Goal: Transaction & Acquisition: Purchase product/service

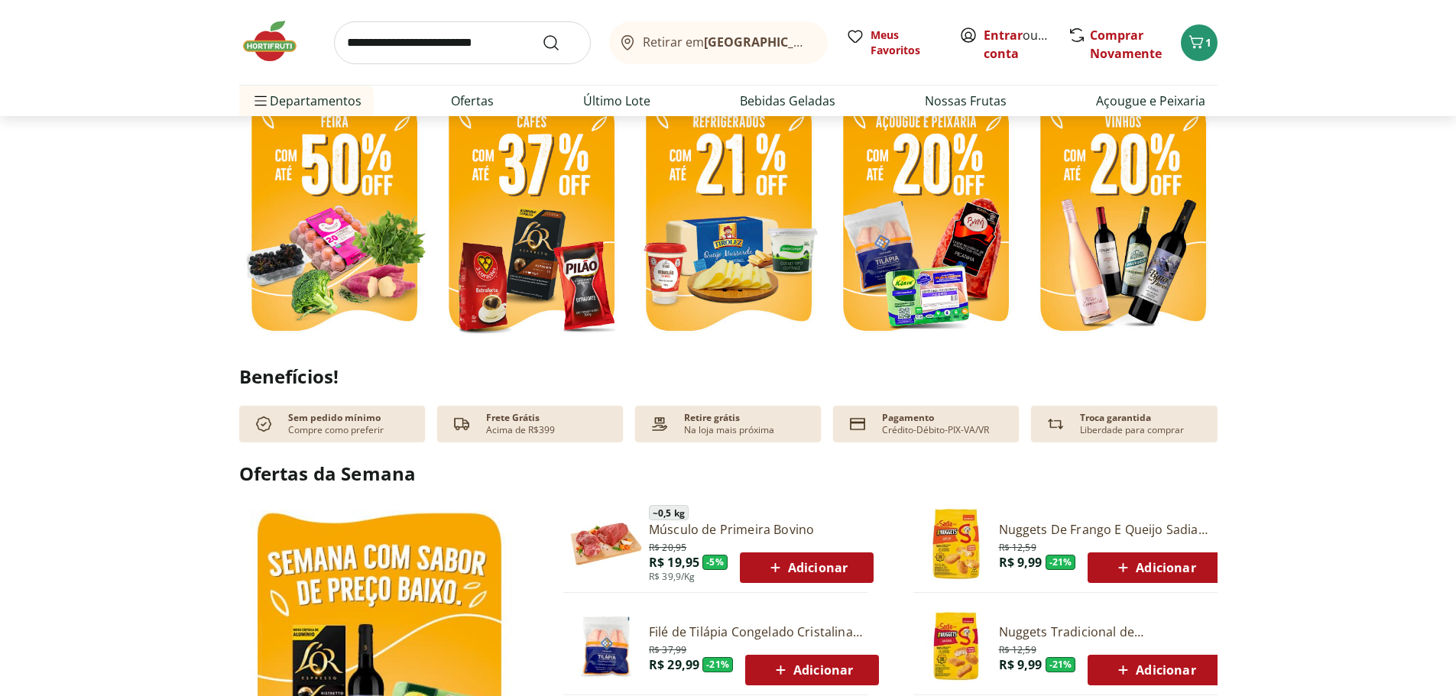
scroll to position [611, 0]
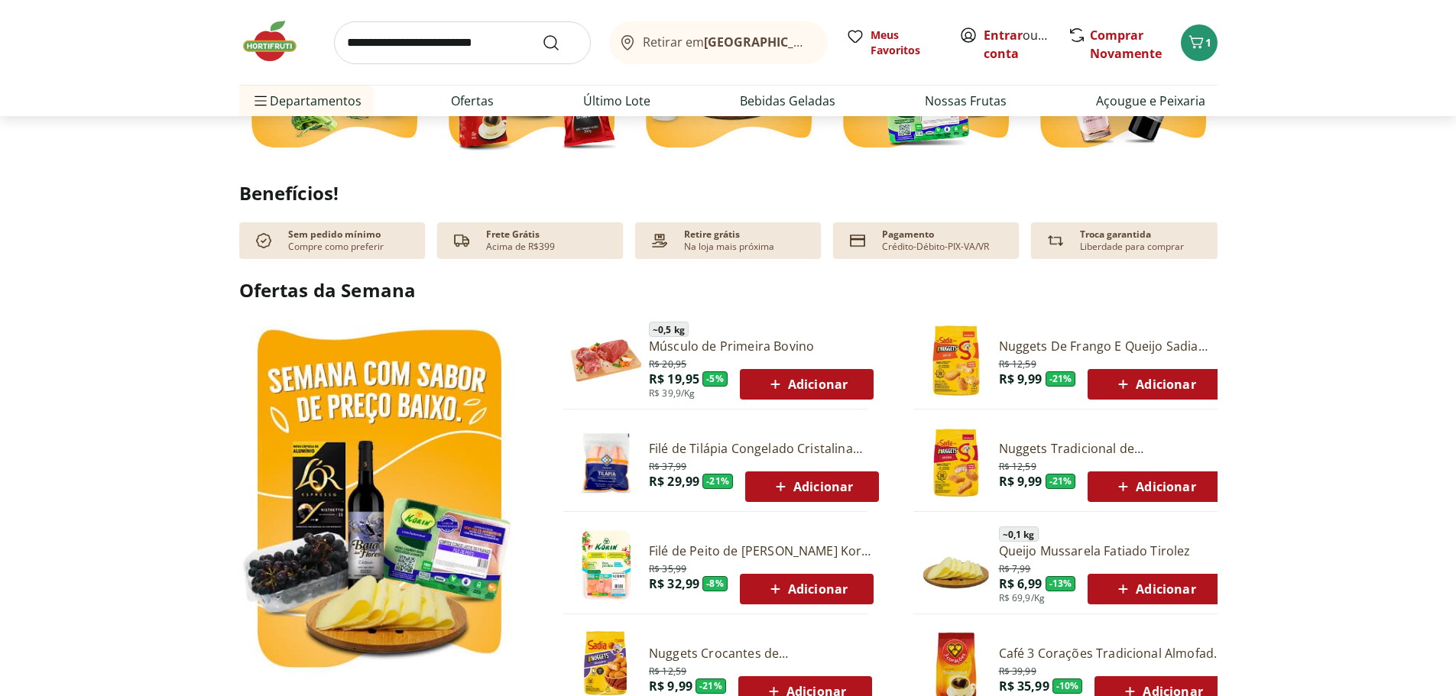
click at [608, 458] on img at bounding box center [605, 462] width 73 height 73
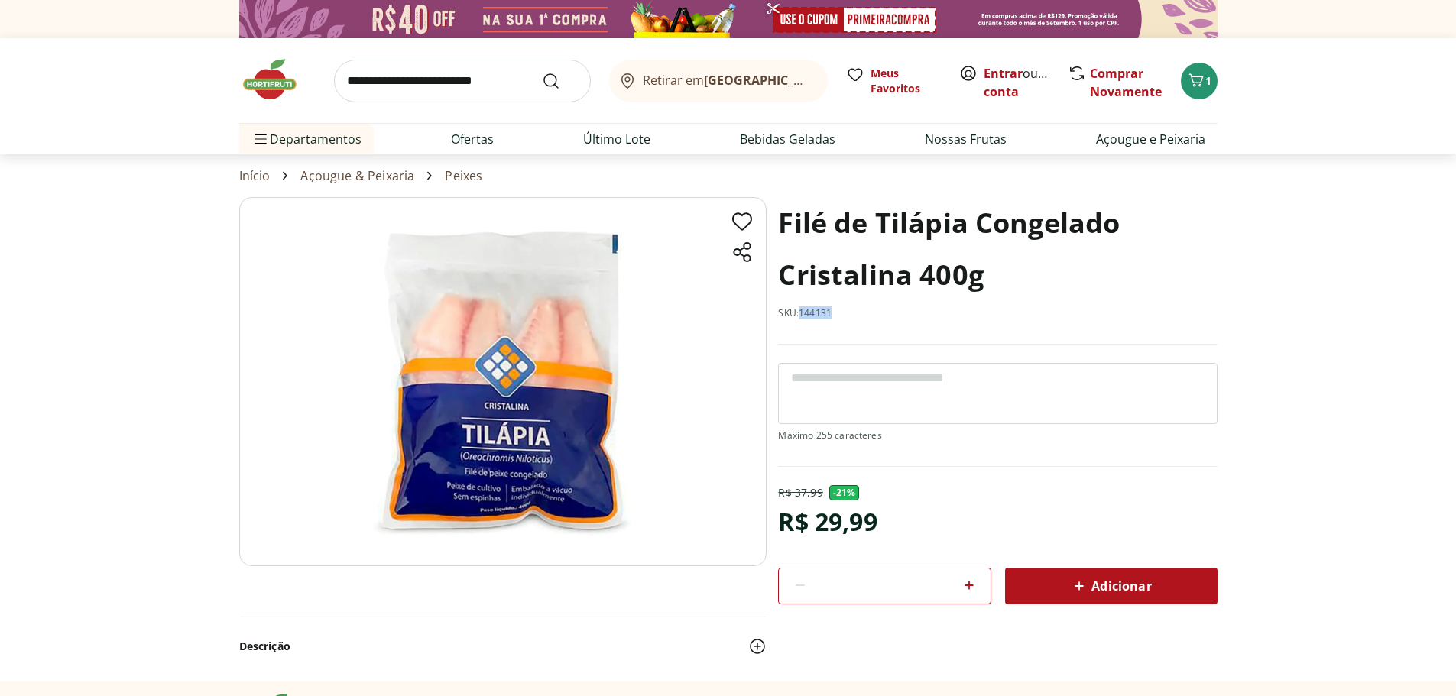
drag, startPoint x: 833, startPoint y: 314, endPoint x: 803, endPoint y: 321, distance: 30.6
click at [803, 321] on div "Filé de Tilápia Congelado Cristalina 400g SKU: 144131" at bounding box center [997, 270] width 439 height 147
copy p "144131"
click at [394, 83] on input "search" at bounding box center [462, 81] width 257 height 43
type input "*****"
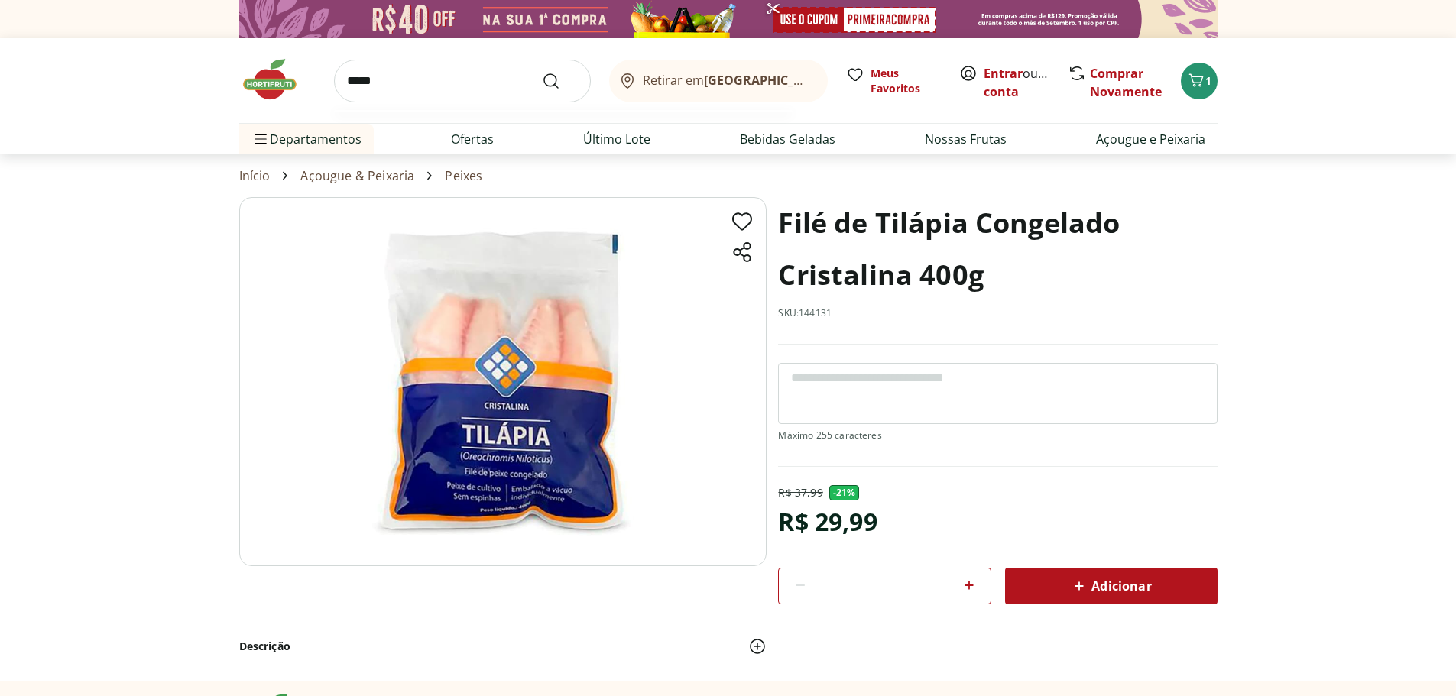
click at [542, 72] on button "Submit Search" at bounding box center [560, 81] width 37 height 18
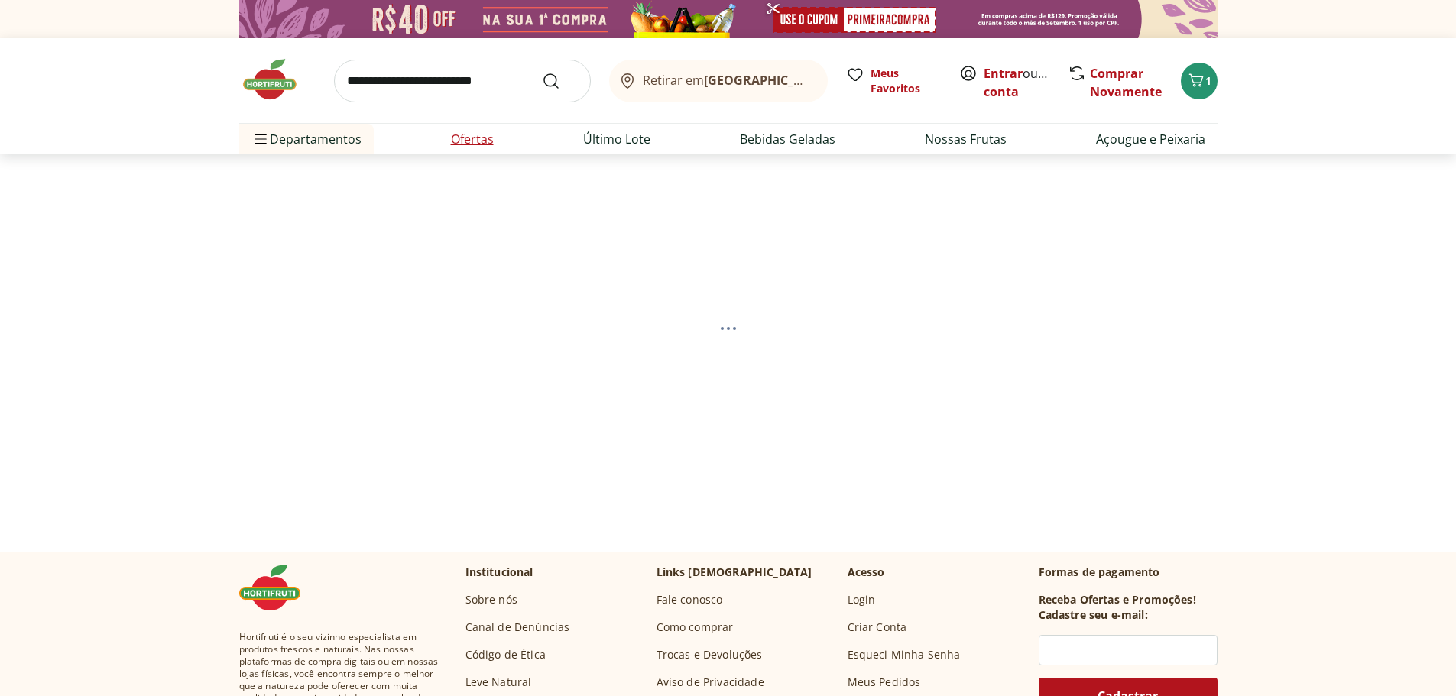
select select "**********"
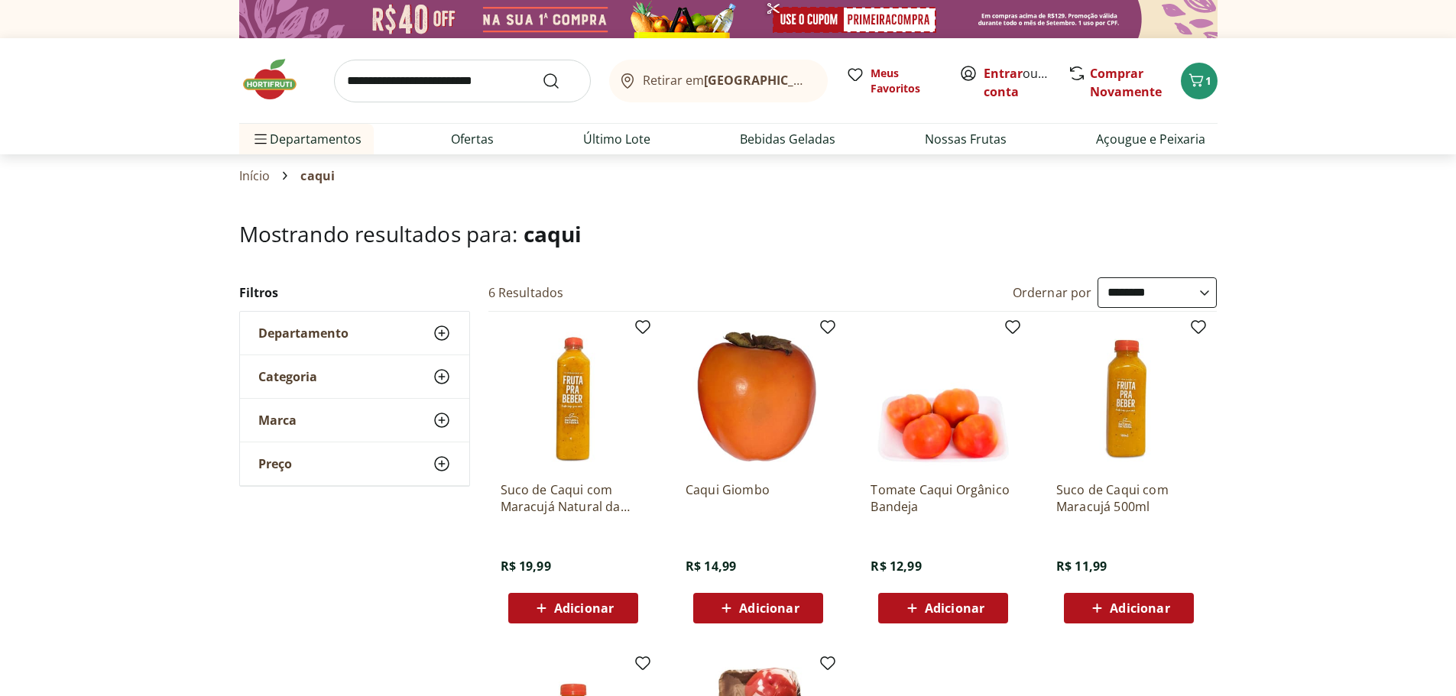
click at [714, 397] on img at bounding box center [757, 396] width 145 height 145
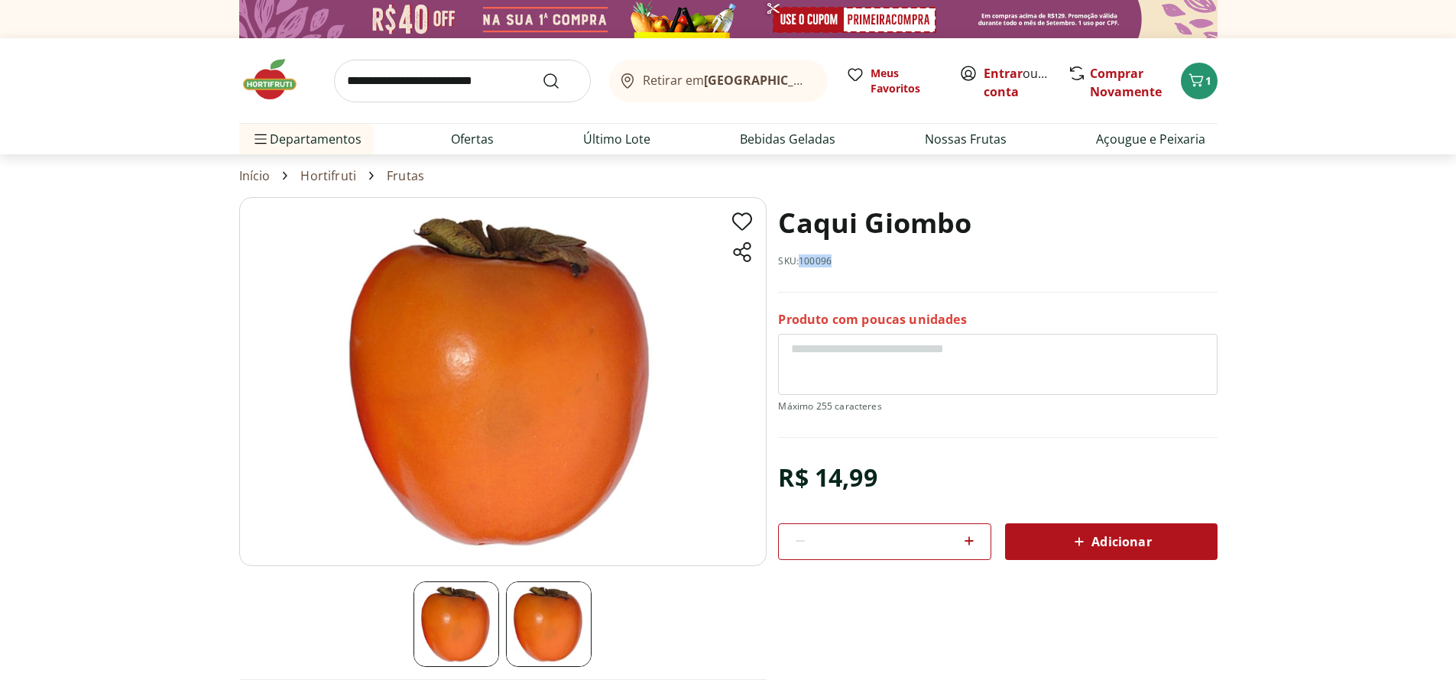
drag, startPoint x: 836, startPoint y: 268, endPoint x: 801, endPoint y: 269, distance: 34.4
click at [801, 269] on div "Caqui Giombo SKU: 100096" at bounding box center [997, 245] width 439 height 96
copy p "100096"
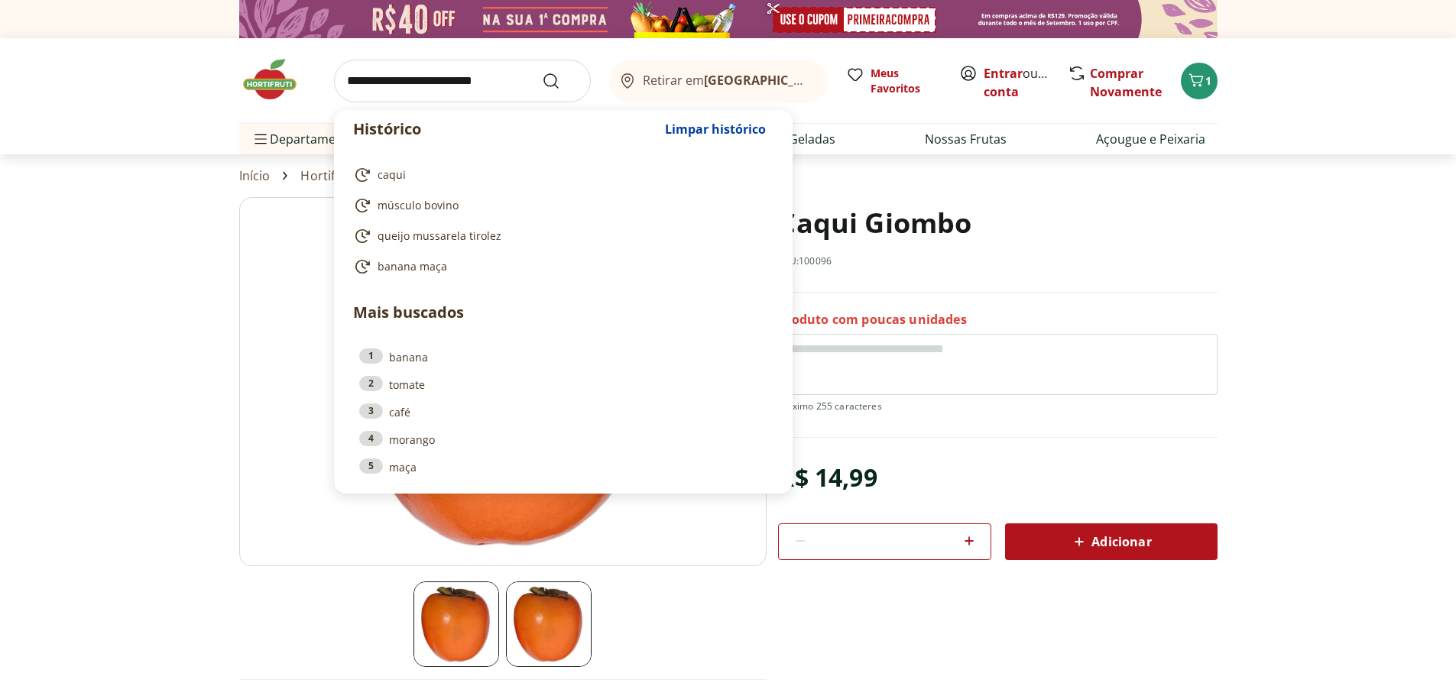
click at [450, 76] on input "search" at bounding box center [462, 81] width 257 height 43
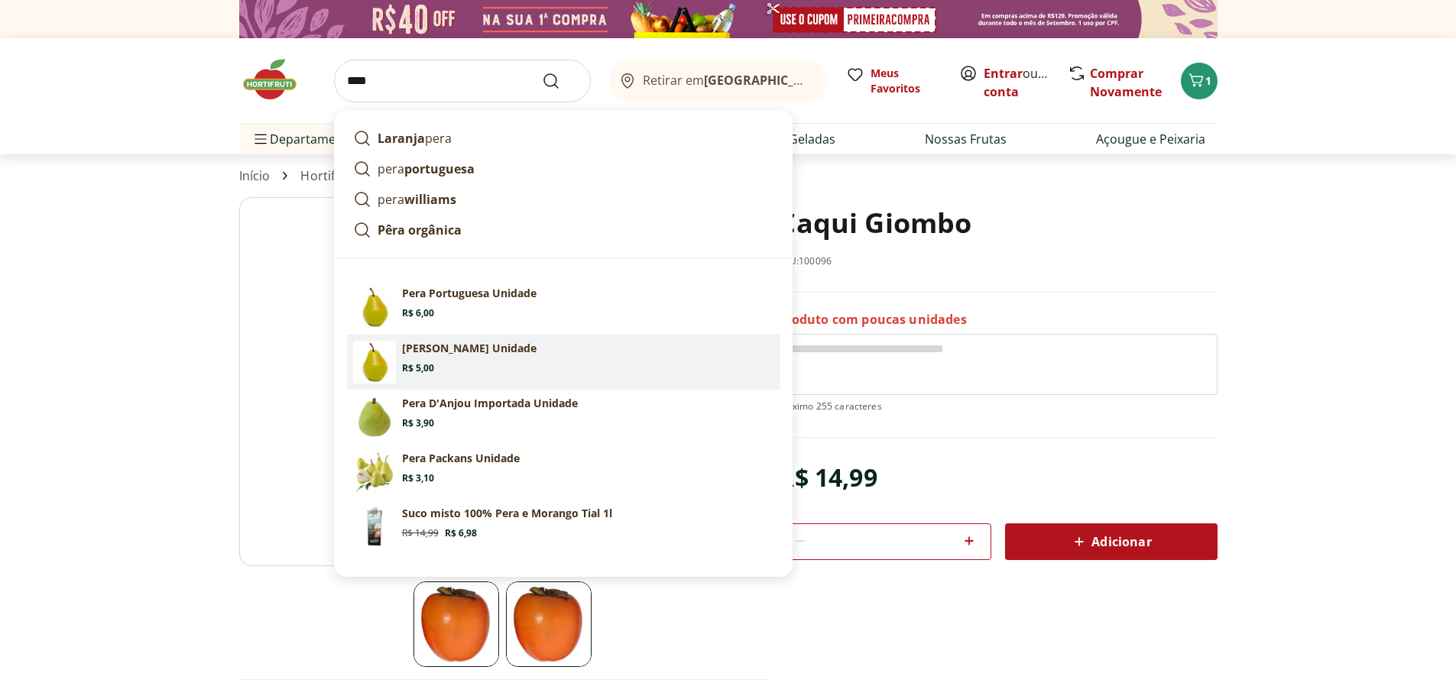
click at [613, 360] on section "[PERSON_NAME] Unidade Price: R$ 5,00" at bounding box center [587, 358] width 371 height 34
type input "**********"
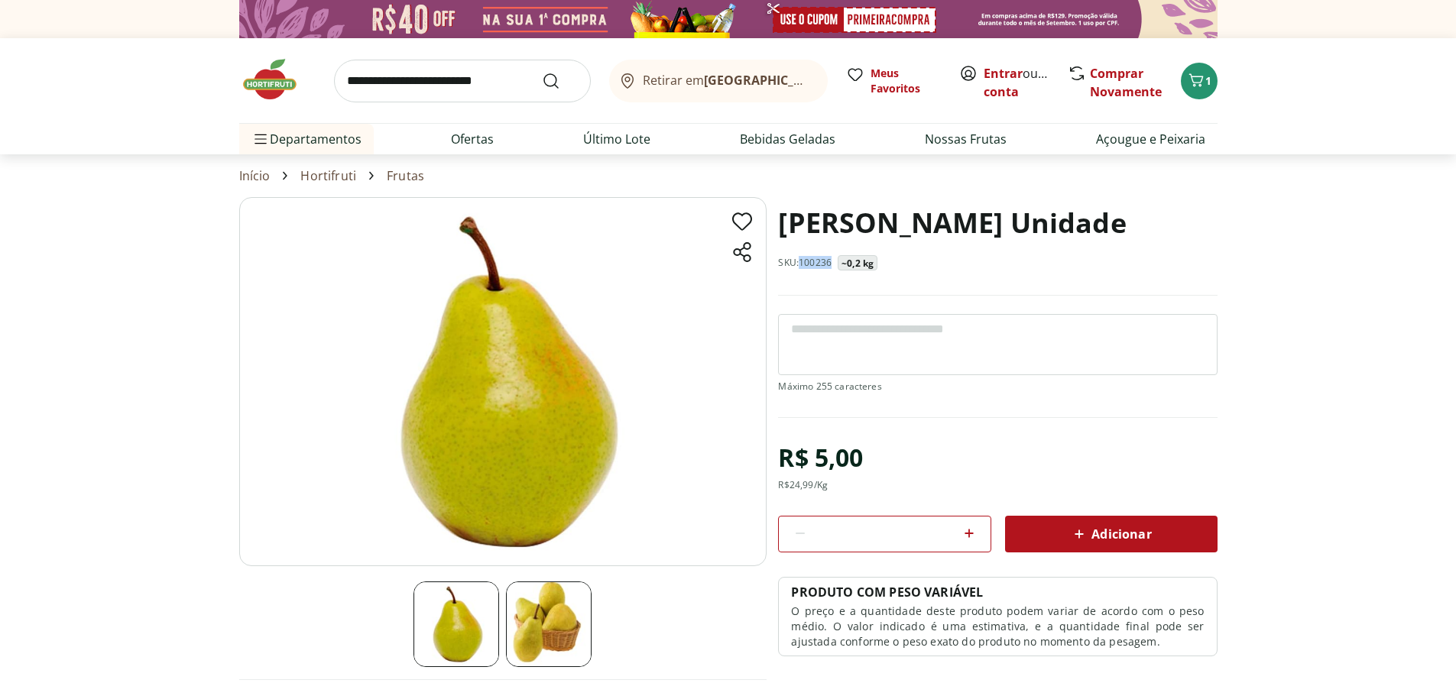
drag, startPoint x: 831, startPoint y: 265, endPoint x: 801, endPoint y: 271, distance: 29.7
click at [801, 271] on div "[PERSON_NAME] Unidade SKU: 100236 ~0,2 kg" at bounding box center [997, 246] width 439 height 99
copy p "100236"
